Goal: Transaction & Acquisition: Obtain resource

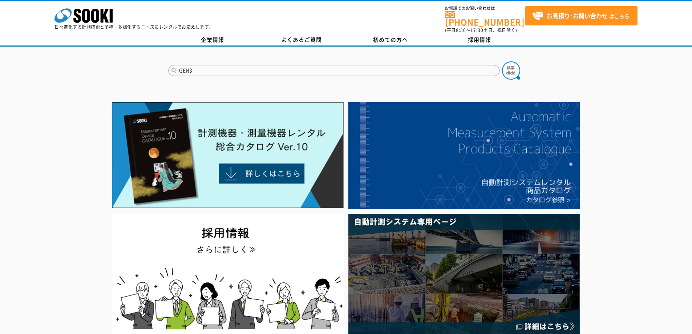
type input "GEN3"
click at [502, 61] on button at bounding box center [511, 70] width 18 height 18
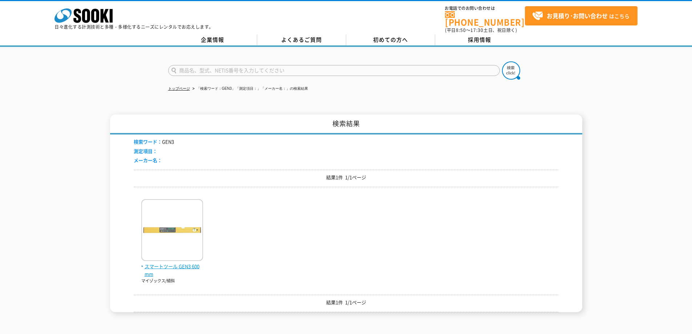
click at [170, 238] on img at bounding box center [172, 231] width 62 height 64
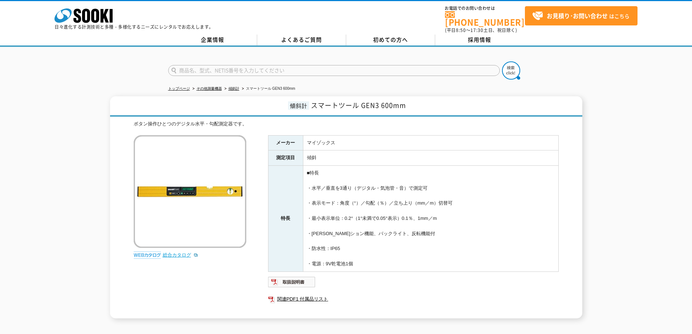
click at [175, 252] on link "総合カタログ" at bounding box center [181, 254] width 36 height 5
click at [302, 296] on link "関連PDF1 付属品リスト" at bounding box center [413, 298] width 291 height 9
click at [288, 276] on img at bounding box center [292, 282] width 48 height 12
